Goal: Task Accomplishment & Management: Use online tool/utility

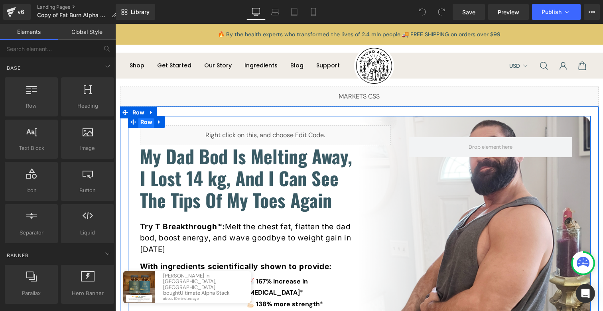
click at [144, 124] on span "Row" at bounding box center [146, 122] width 16 height 12
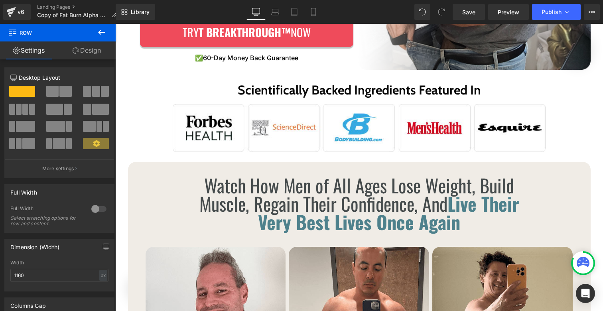
scroll to position [228, 0]
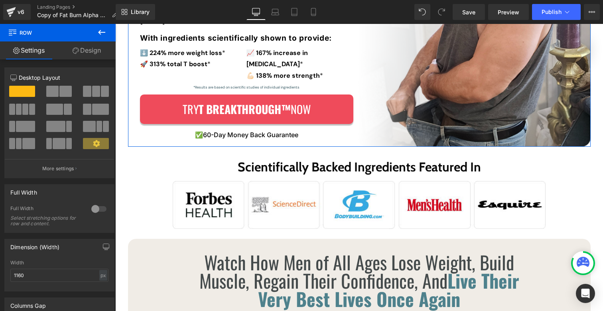
click at [87, 51] on link "Design" at bounding box center [87, 50] width 58 height 18
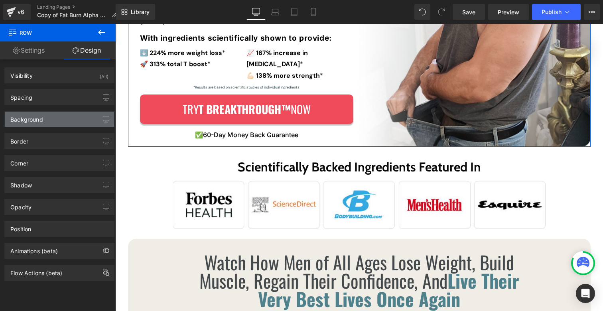
click at [51, 117] on div "Background" at bounding box center [59, 119] width 109 height 15
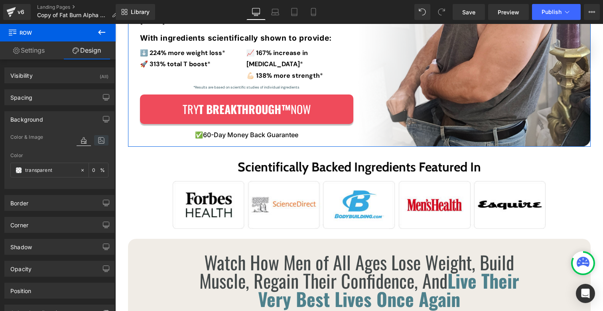
click at [104, 137] on icon at bounding box center [101, 140] width 14 height 10
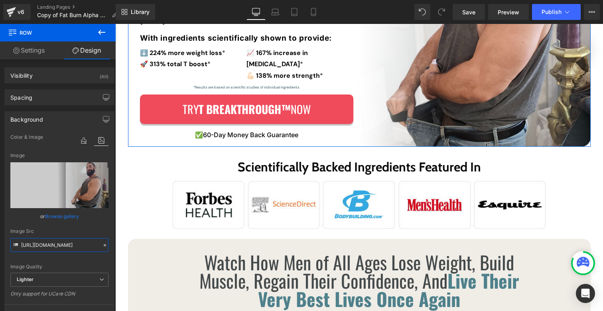
scroll to position [0, 259]
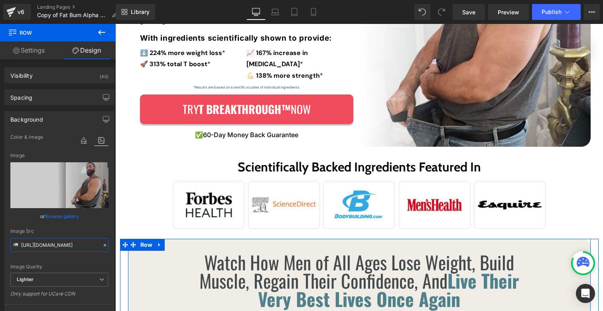
drag, startPoint x: 180, startPoint y: 267, endPoint x: 130, endPoint y: 246, distance: 54.3
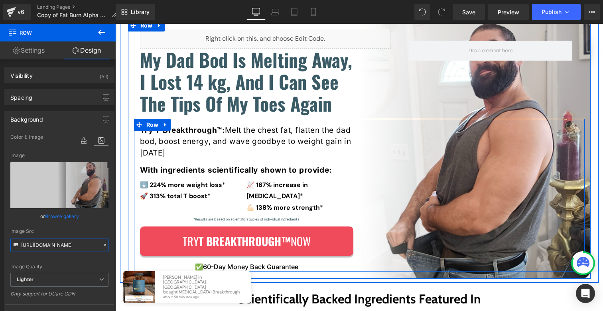
scroll to position [13, 0]
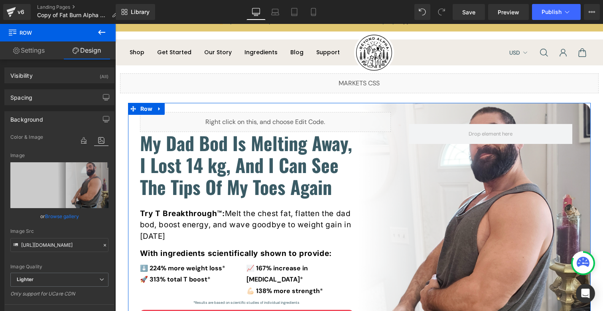
click at [59, 215] on link "Browse gallery" at bounding box center [62, 216] width 34 height 14
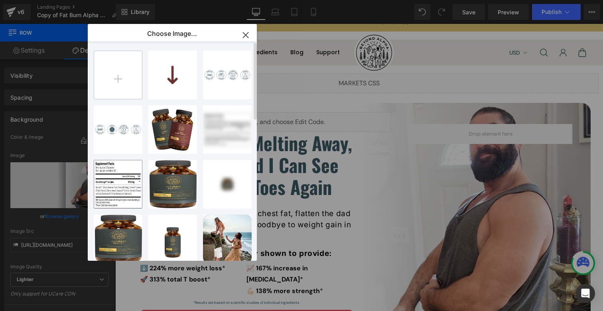
click at [115, 79] on input "file" at bounding box center [118, 75] width 48 height 48
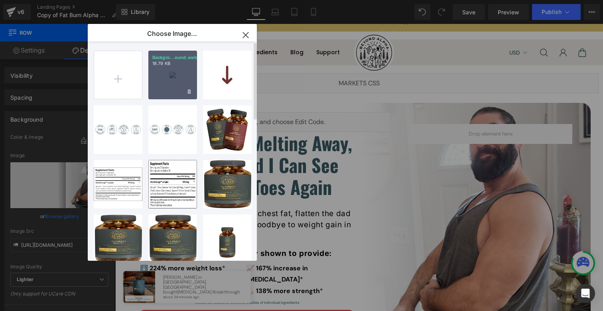
click at [178, 76] on div "Backgro...ound.webp 18.79 KB" at bounding box center [172, 75] width 49 height 49
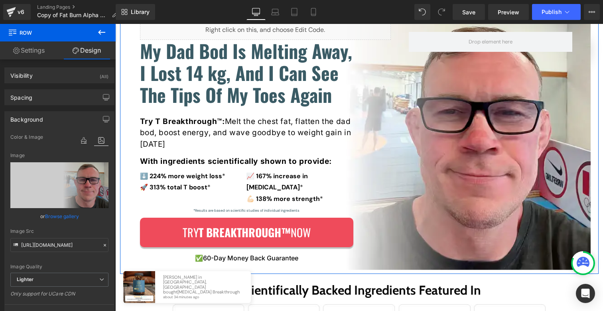
scroll to position [103, 0]
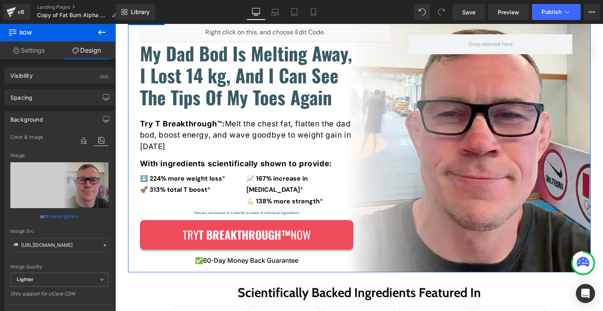
click at [55, 217] on link "Browse gallery" at bounding box center [62, 216] width 34 height 14
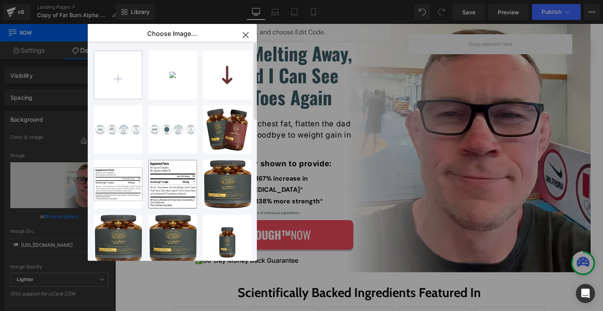
click at [112, 79] on input "file" at bounding box center [118, 75] width 48 height 48
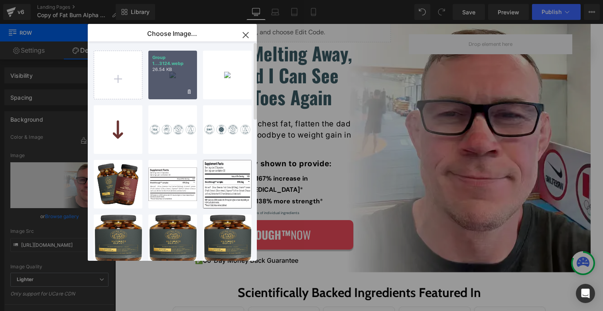
click at [159, 76] on div "Group 1...3124.webp 26.54 KB" at bounding box center [172, 75] width 49 height 49
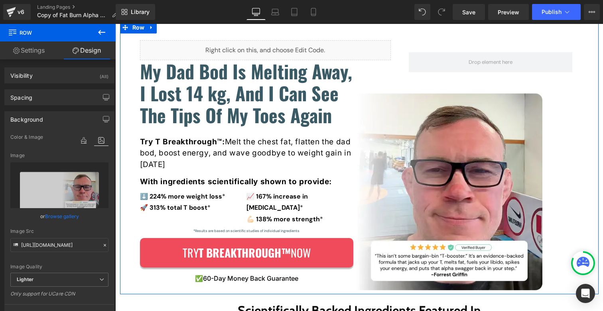
scroll to position [39, 0]
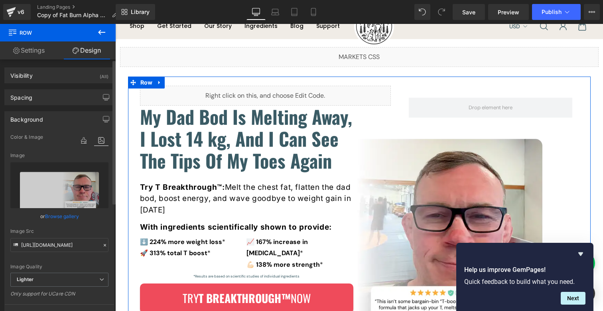
click at [57, 215] on link "Browse gallery" at bounding box center [62, 216] width 34 height 14
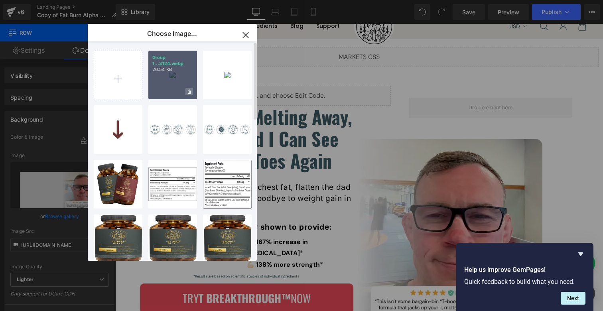
click at [189, 93] on icon at bounding box center [189, 91] width 3 height 4
click at [164, 91] on span "Yes" at bounding box center [162, 91] width 20 height 8
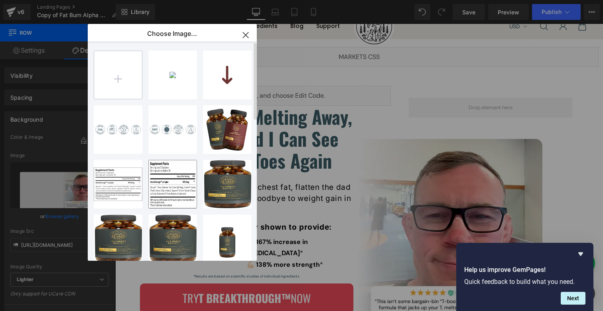
click at [130, 79] on input "file" at bounding box center [118, 75] width 48 height 48
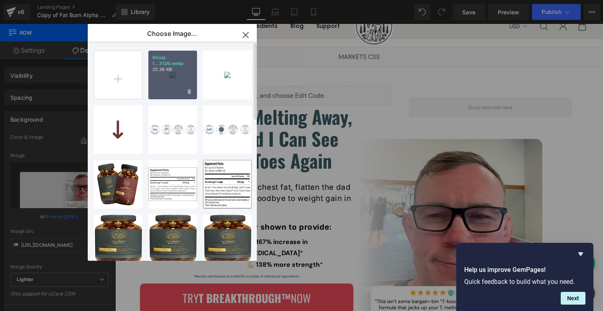
click at [184, 85] on div "Group 1...3126.webp 25.36 KB" at bounding box center [172, 75] width 49 height 49
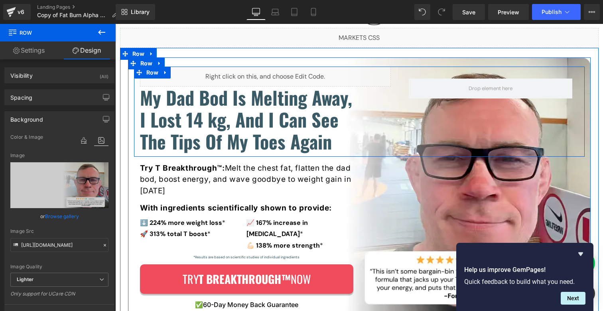
scroll to position [59, 0]
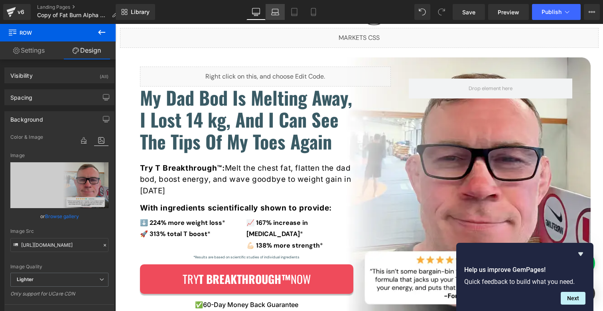
click at [274, 13] on icon at bounding box center [276, 14] width 8 height 2
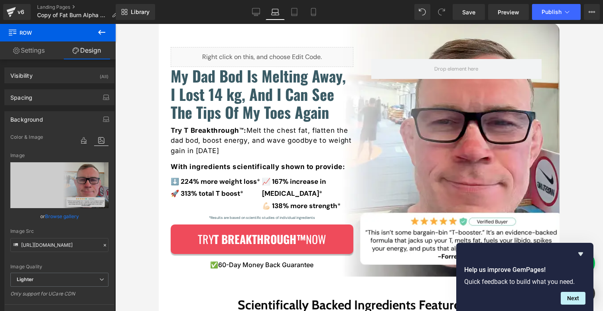
scroll to position [146, 0]
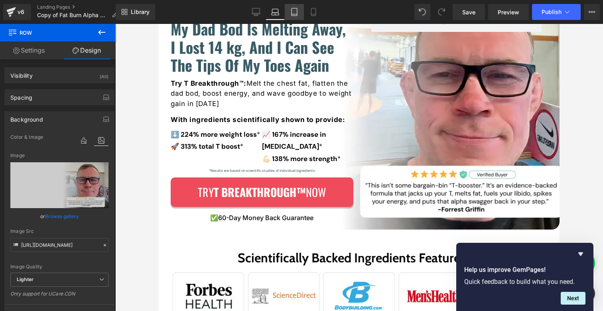
click at [289, 10] on link "Tablet" at bounding box center [294, 12] width 19 height 16
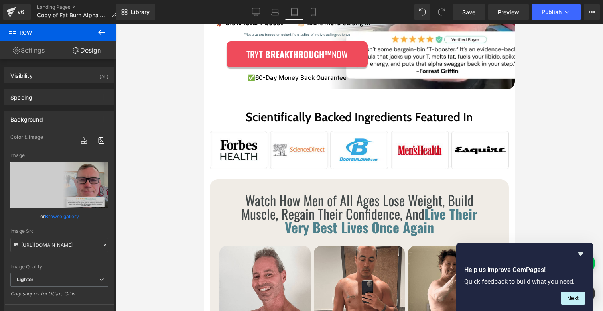
scroll to position [123, 0]
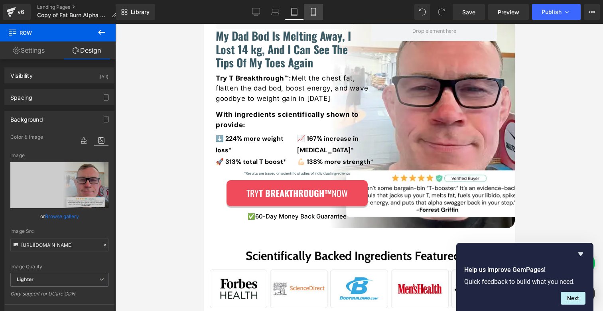
click at [315, 14] on icon at bounding box center [313, 12] width 8 height 8
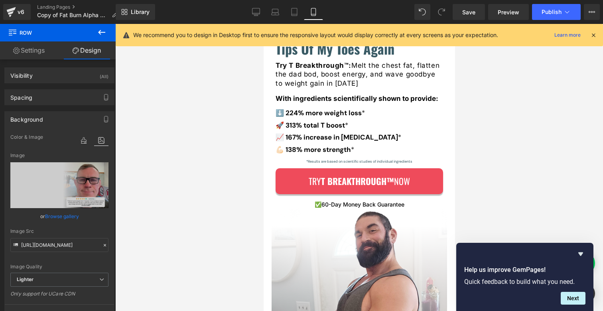
scroll to position [117, 0]
click at [259, 10] on icon at bounding box center [256, 12] width 8 height 8
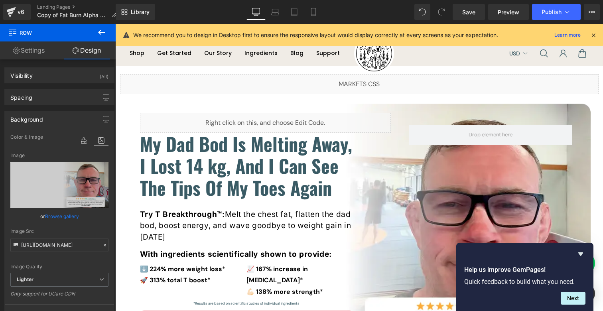
scroll to position [158, 0]
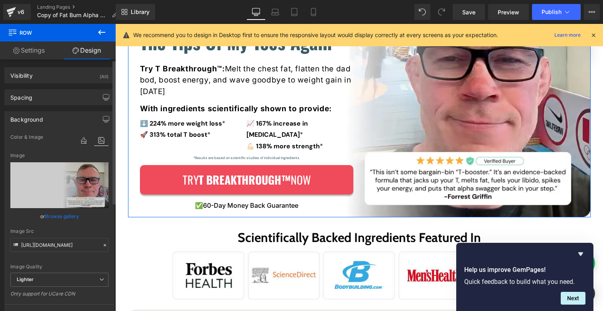
click at [63, 215] on link "Browse gallery" at bounding box center [62, 216] width 34 height 14
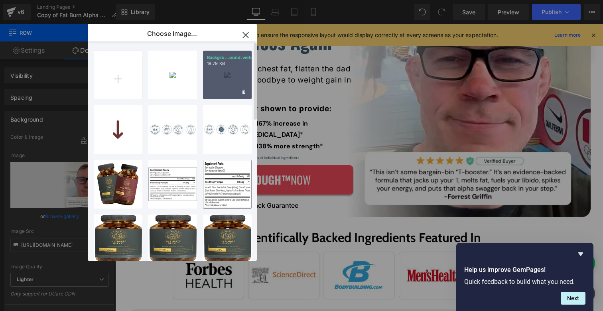
click at [238, 79] on div "Backgro...ound.webp 18.79 KB" at bounding box center [227, 75] width 49 height 49
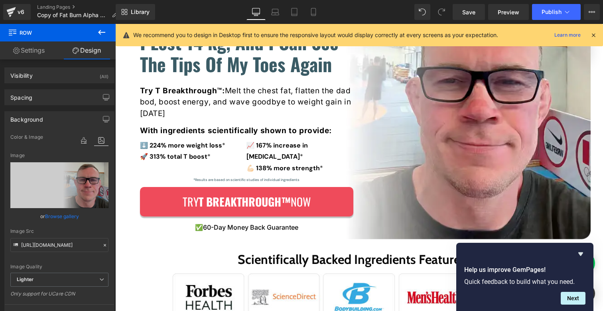
scroll to position [15, 0]
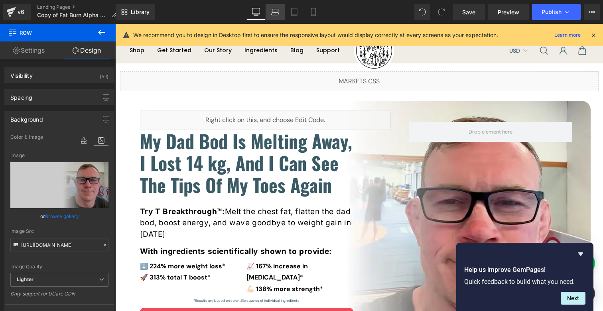
click at [277, 10] on icon at bounding box center [275, 12] width 8 height 8
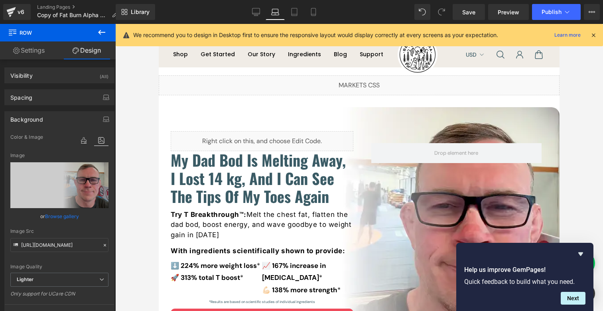
scroll to position [22, 0]
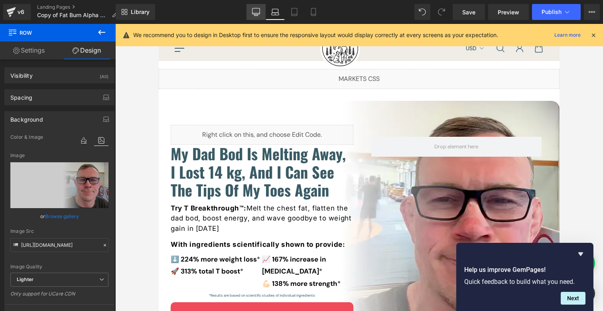
click at [254, 17] on link "Desktop" at bounding box center [255, 12] width 19 height 16
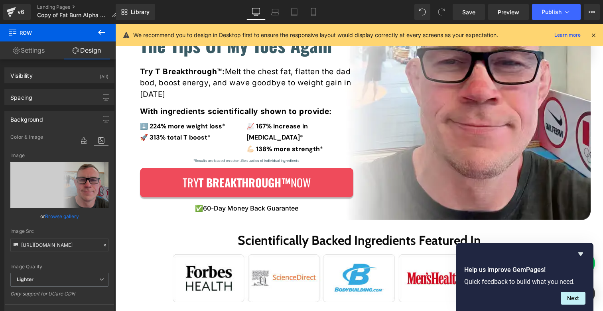
scroll to position [161, 0]
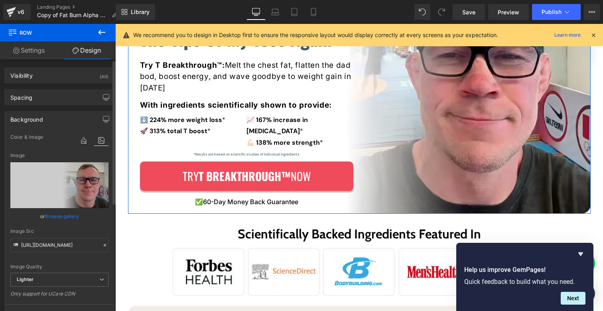
click at [61, 214] on link "Browse gallery" at bounding box center [62, 216] width 34 height 14
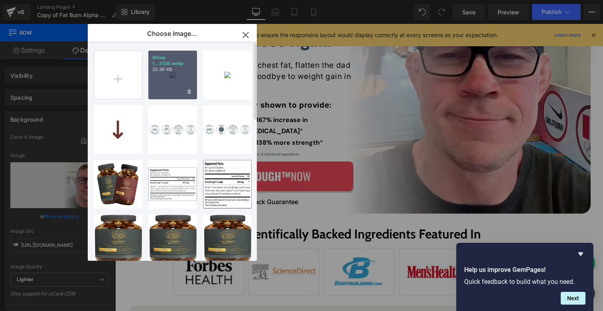
click at [177, 77] on div "Group 1...3126.webp 25.36 KB" at bounding box center [172, 75] width 49 height 49
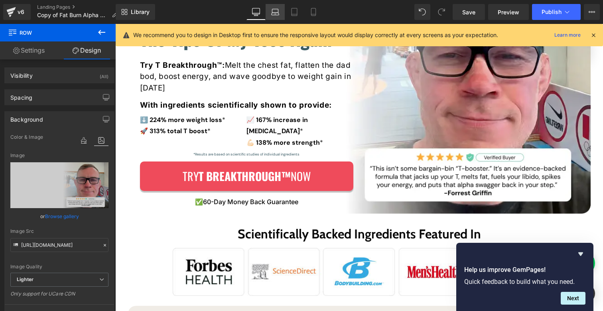
click at [276, 14] on icon at bounding box center [275, 12] width 8 height 8
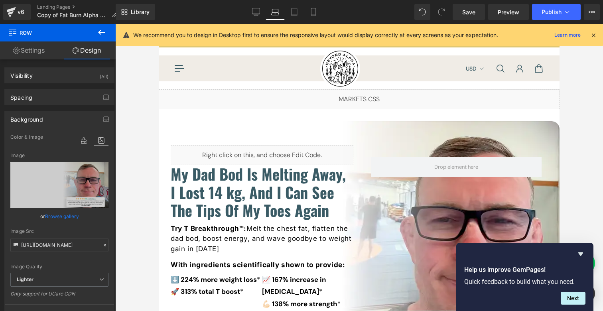
scroll to position [152, 0]
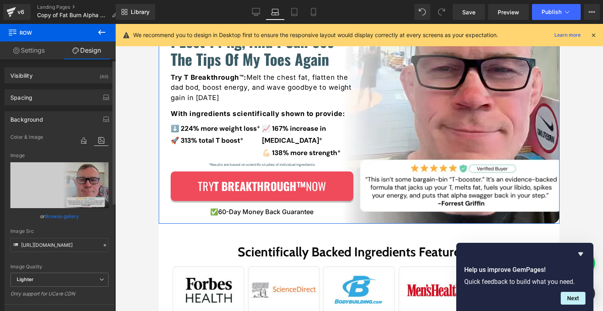
click at [64, 214] on link "Browse gallery" at bounding box center [62, 216] width 34 height 14
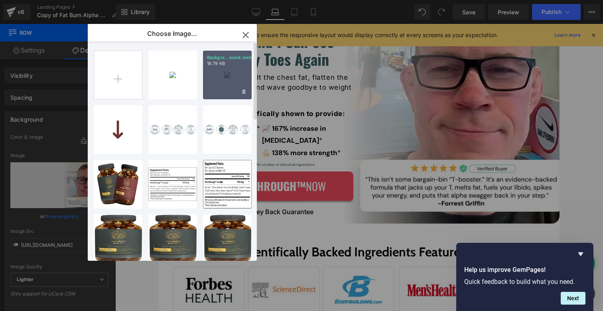
click at [237, 75] on div "Backgro...ound.webp 18.79 KB" at bounding box center [227, 75] width 49 height 49
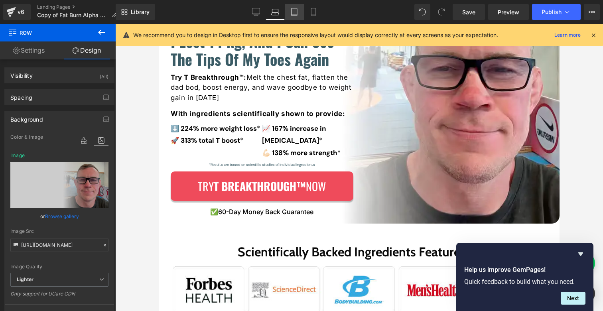
click at [295, 16] on icon at bounding box center [294, 12] width 6 height 8
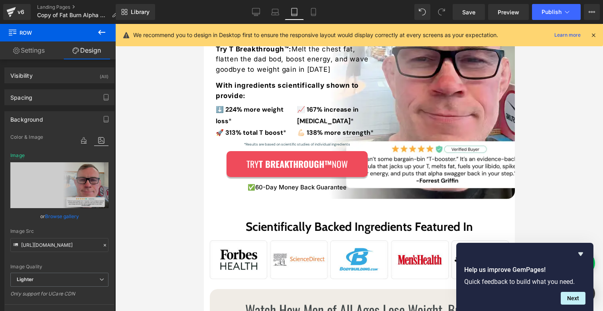
scroll to position [1, 0]
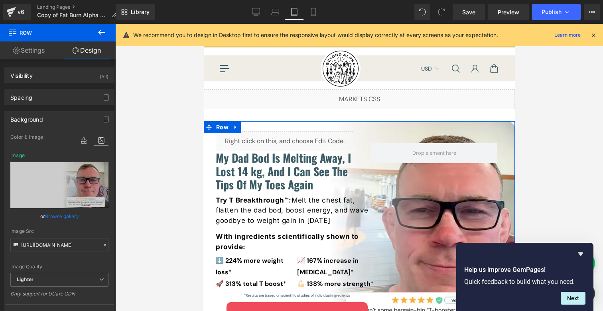
click at [57, 215] on link "Browse gallery" at bounding box center [62, 216] width 34 height 14
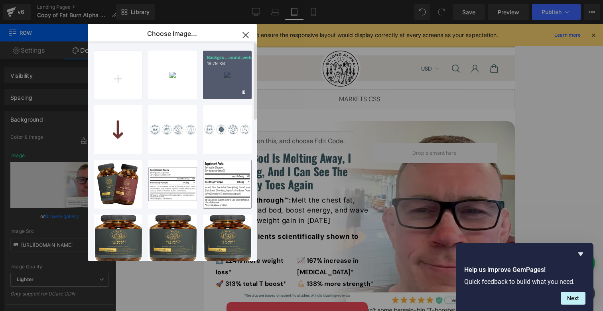
click at [217, 79] on div "Backgro...ound.webp 18.79 KB" at bounding box center [227, 75] width 49 height 49
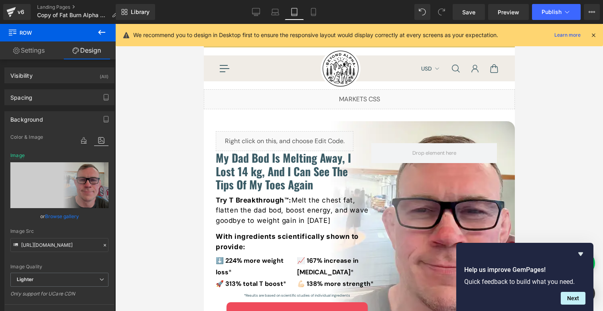
scroll to position [159, 0]
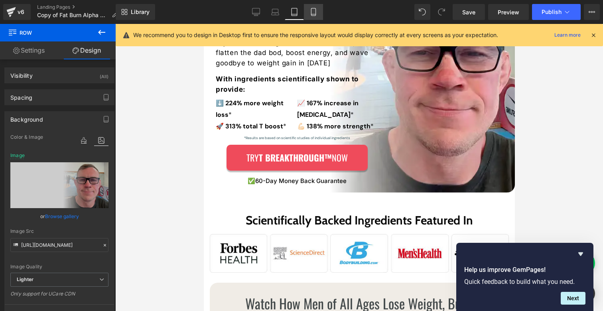
click at [314, 9] on icon at bounding box center [313, 12] width 8 height 8
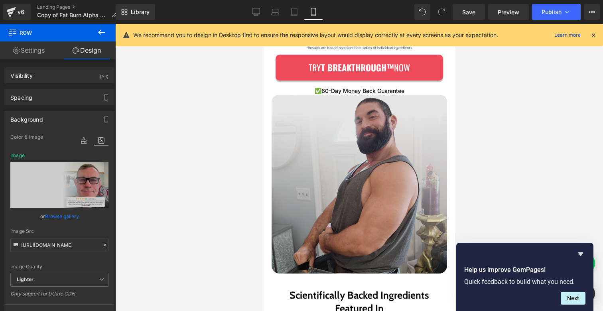
scroll to position [248, 0]
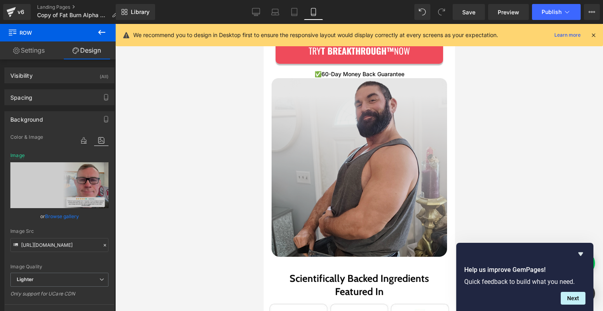
click at [355, 146] on img at bounding box center [358, 167] width 175 height 179
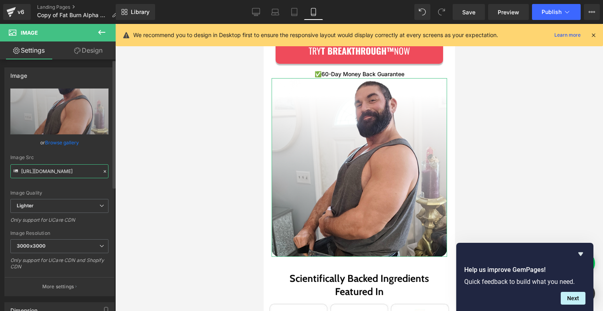
click at [64, 173] on input "https://ucarecdn.com/9f2f0a7f-fb6f-41fe-9c53-e3a1e421ea5e/-/format/auto/-/previ…" at bounding box center [59, 171] width 98 height 14
click at [70, 141] on link "Browse gallery" at bounding box center [62, 143] width 34 height 14
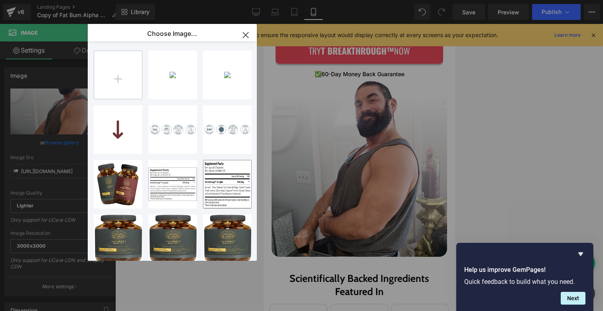
click at [120, 80] on input "file" at bounding box center [118, 75] width 48 height 48
type input "C:\fakepath\Group 1000003128.webp"
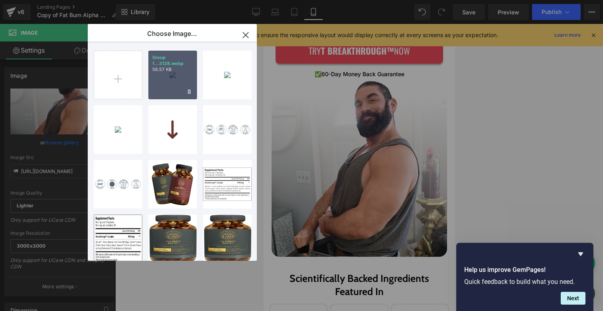
click at [168, 73] on div "Group 1...3128.webp 56.57 KB" at bounding box center [172, 75] width 49 height 49
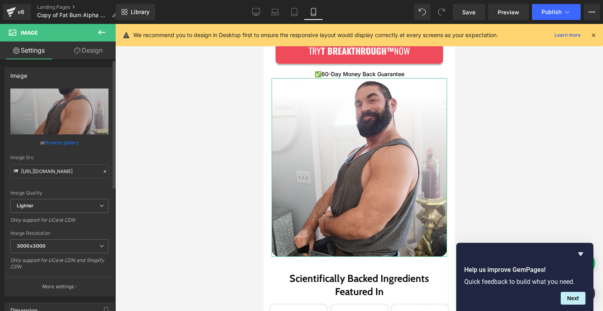
click at [69, 142] on link "Browse gallery" at bounding box center [62, 143] width 34 height 14
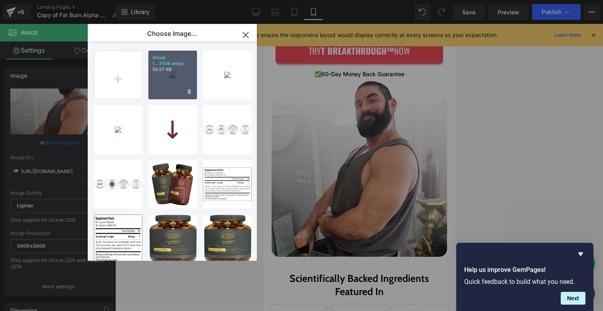
click at [164, 82] on div "Group 1...3128.webp 56.57 KB" at bounding box center [172, 75] width 49 height 49
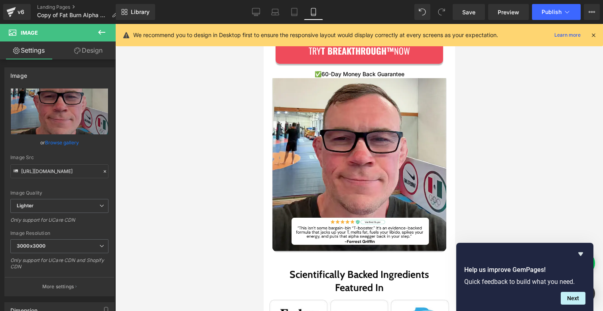
click at [509, 124] on div at bounding box center [359, 167] width 488 height 287
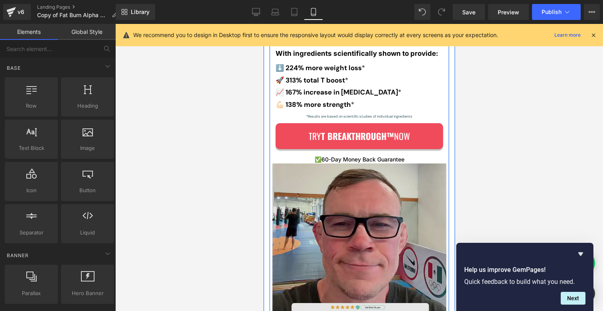
scroll to position [323, 0]
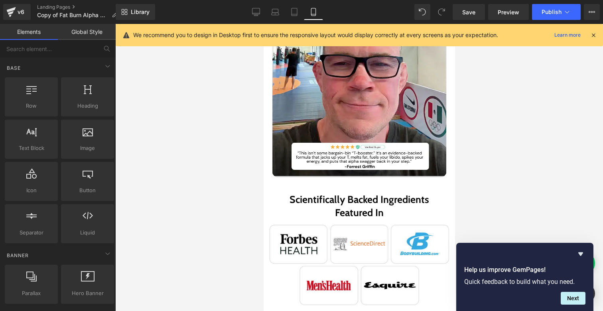
click at [504, 120] on div at bounding box center [359, 167] width 488 height 287
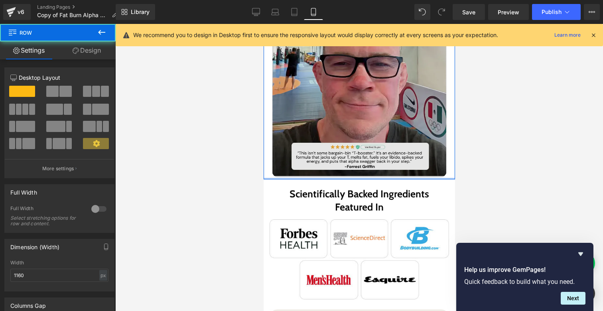
drag, startPoint x: 354, startPoint y: 175, endPoint x: 355, endPoint y: 168, distance: 6.4
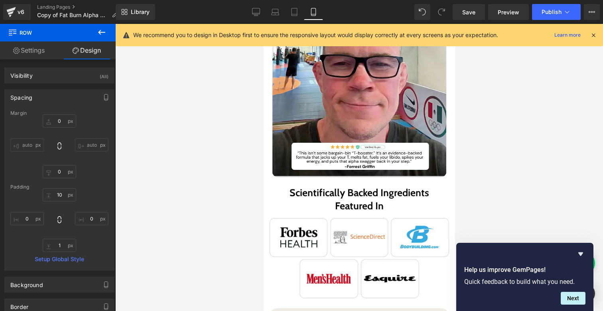
click at [531, 164] on div at bounding box center [359, 167] width 488 height 287
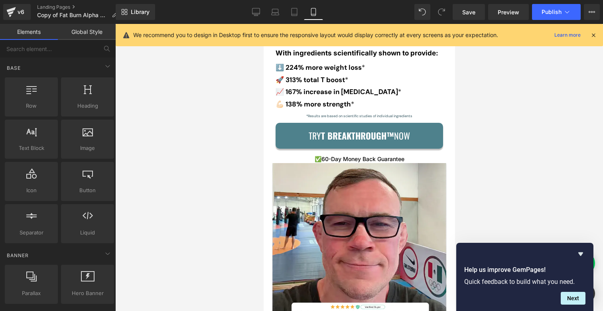
scroll to position [93, 0]
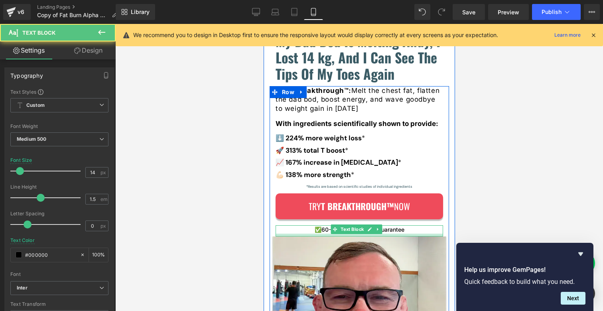
click at [311, 236] on div at bounding box center [358, 235] width 167 height 3
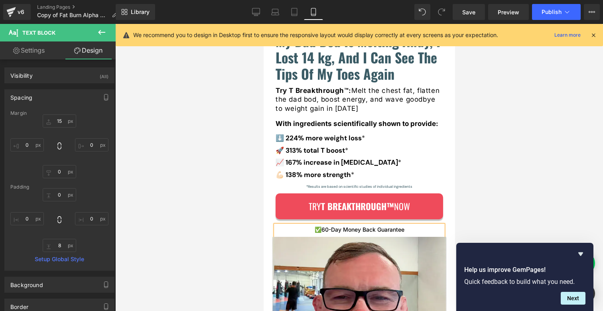
click at [541, 210] on div at bounding box center [359, 167] width 488 height 287
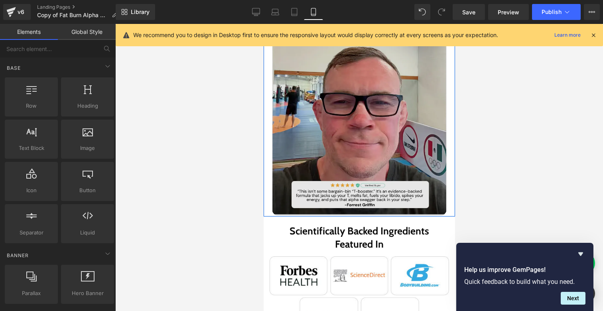
scroll to position [329, 0]
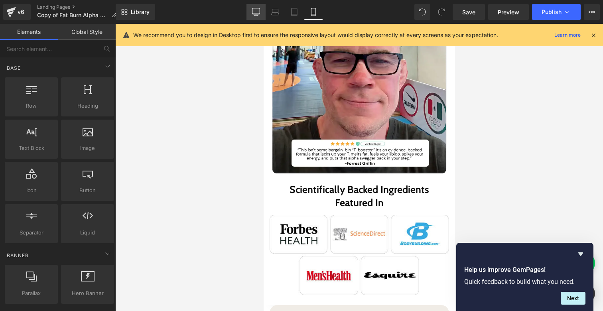
click at [257, 14] on icon at bounding box center [256, 12] width 8 height 8
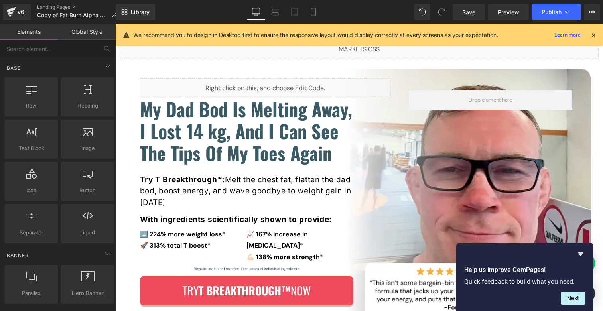
scroll to position [151, 0]
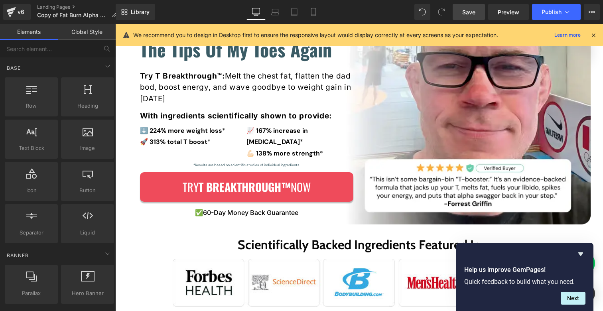
click at [474, 12] on span "Save" at bounding box center [468, 12] width 13 height 8
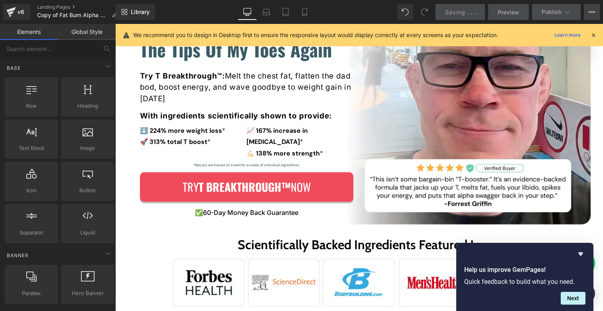
click at [596, 12] on button "View Live Page View with current Template Save Template to Library Schedule Pub…" at bounding box center [592, 12] width 16 height 16
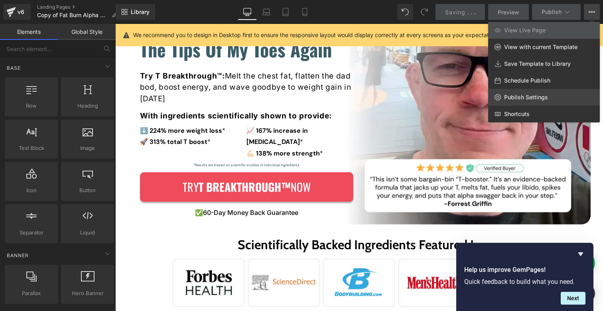
click at [533, 95] on span "Publish Settings" at bounding box center [526, 97] width 44 height 7
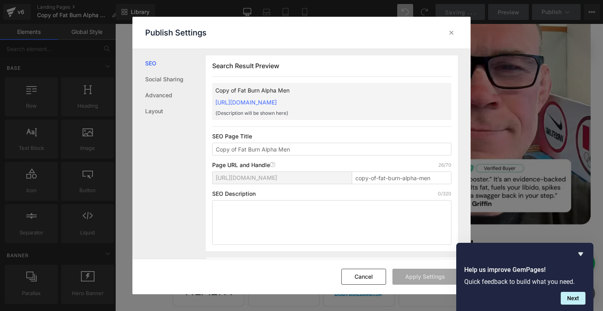
scroll to position [0, 0]
drag, startPoint x: 377, startPoint y: 177, endPoint x: 343, endPoint y: 176, distance: 33.5
click at [343, 176] on div "https://2f75c9-a8.myshopify.com/pages/ copy-of-fat-burn-alpha-men" at bounding box center [331, 180] width 239 height 19
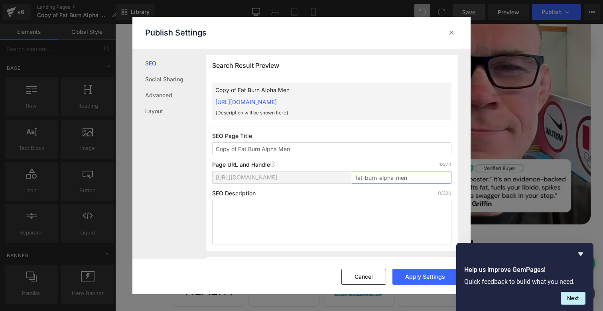
drag, startPoint x: 374, startPoint y: 177, endPoint x: 413, endPoint y: 179, distance: 39.1
click at [413, 179] on input "fat-burn-alpha-men" at bounding box center [402, 177] width 100 height 13
type input "fat-burn"
drag, startPoint x: 240, startPoint y: 148, endPoint x: 215, endPoint y: 147, distance: 24.7
click at [215, 147] on input "Copy of Fat Burn Alpha Men" at bounding box center [331, 148] width 239 height 13
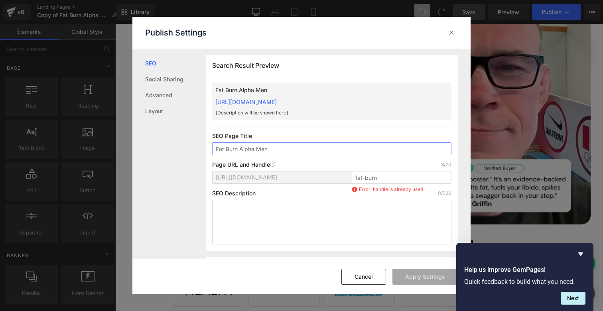
click at [245, 149] on input "Fat Burn Alpha Men" at bounding box center [331, 148] width 239 height 13
type input "Fat Burn Men"
click at [388, 179] on input "fat-burn" at bounding box center [402, 177] width 100 height 13
type input "fat-burn-men"
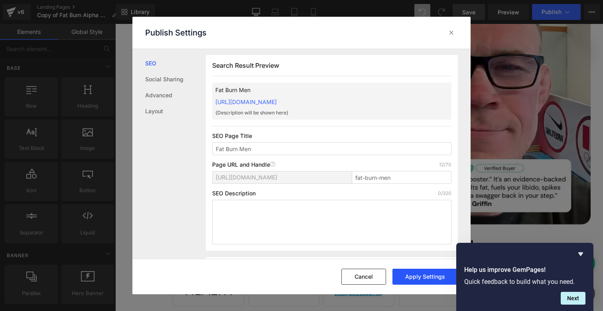
click at [430, 269] on button "Apply Settings" at bounding box center [424, 277] width 65 height 16
click at [452, 32] on icon at bounding box center [451, 33] width 8 height 8
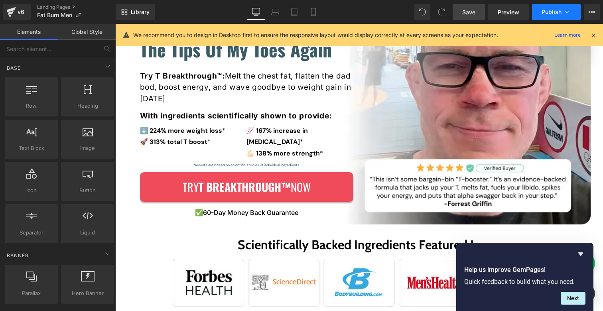
click at [553, 16] on button "Publish" at bounding box center [556, 12] width 49 height 16
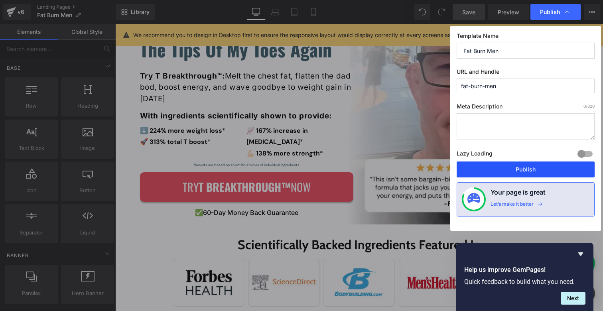
click at [521, 167] on button "Publish" at bounding box center [526, 169] width 138 height 16
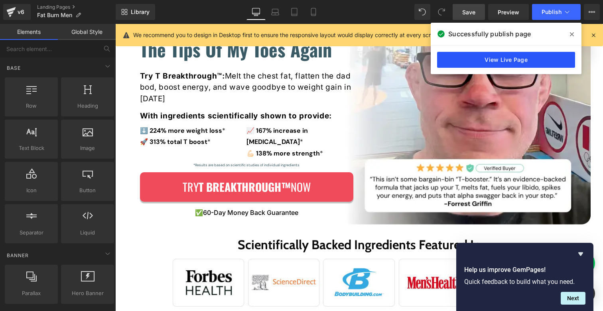
click at [512, 60] on link "View Live Page" at bounding box center [506, 60] width 138 height 16
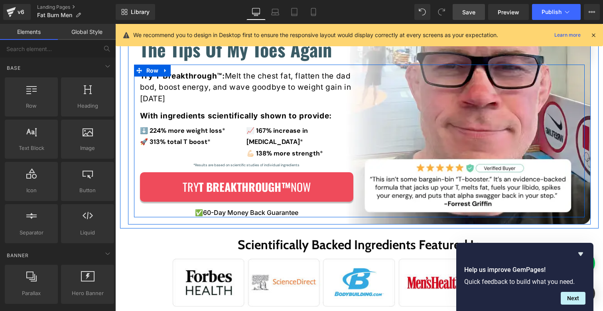
click at [202, 86] on span "Try T Breakthrough™: Melt the chest fat, flatten the dad bod, boost energy, and…" at bounding box center [245, 87] width 211 height 32
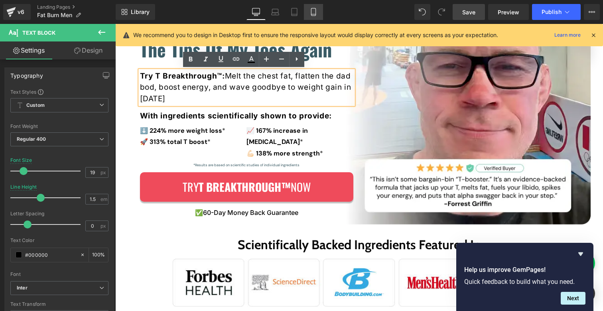
click at [313, 11] on icon at bounding box center [313, 12] width 8 height 8
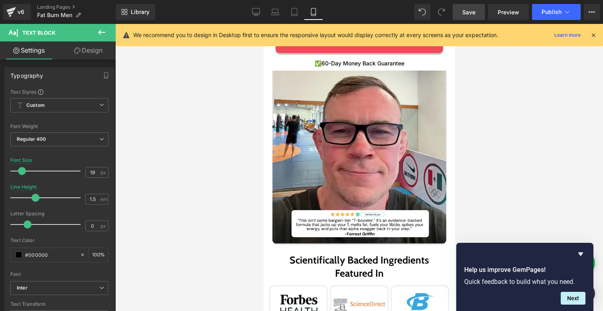
scroll to position [276, 0]
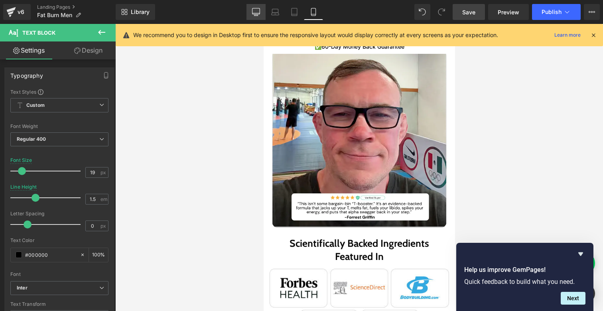
click at [257, 14] on icon at bounding box center [256, 12] width 8 height 8
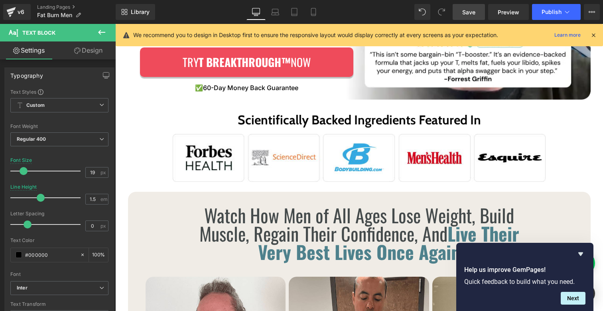
scroll to position [100, 0]
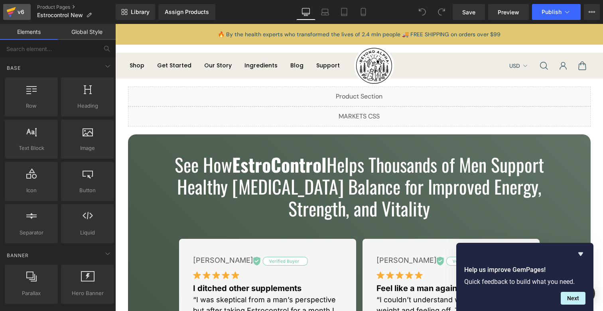
click at [24, 10] on div "v6" at bounding box center [21, 12] width 10 height 10
